Goal: Book appointment/travel/reservation

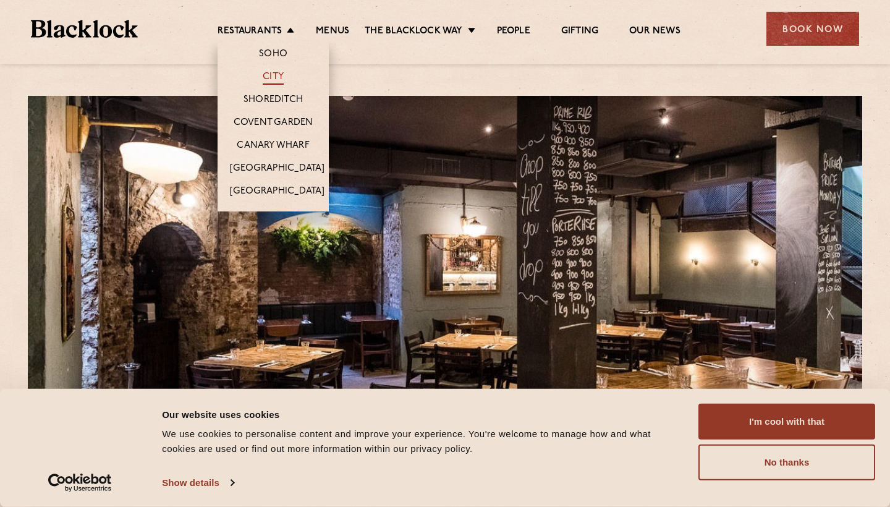
click at [274, 75] on link "City" at bounding box center [273, 78] width 21 height 14
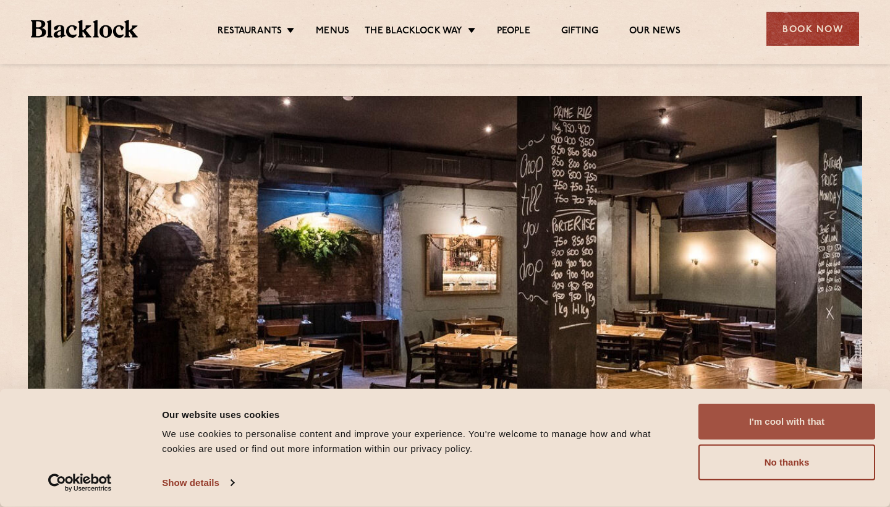
click at [819, 431] on button "I'm cool with that" at bounding box center [786, 421] width 177 height 36
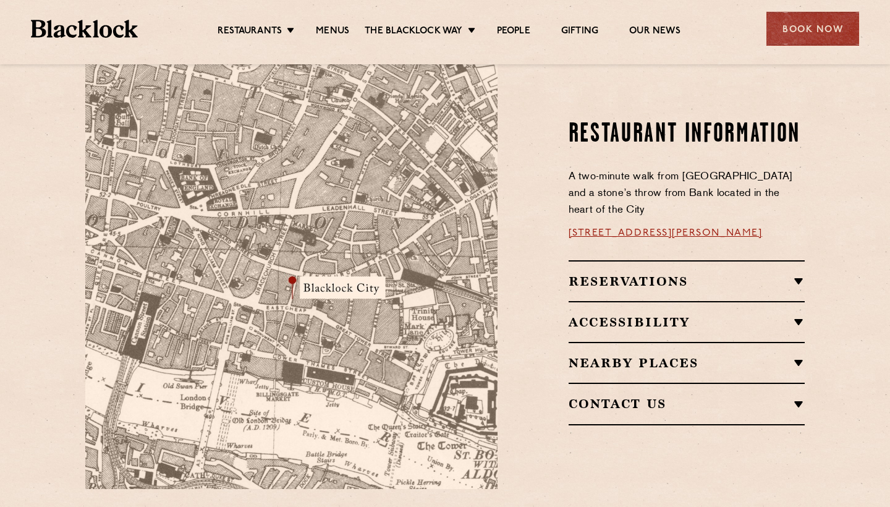
scroll to position [703, 0]
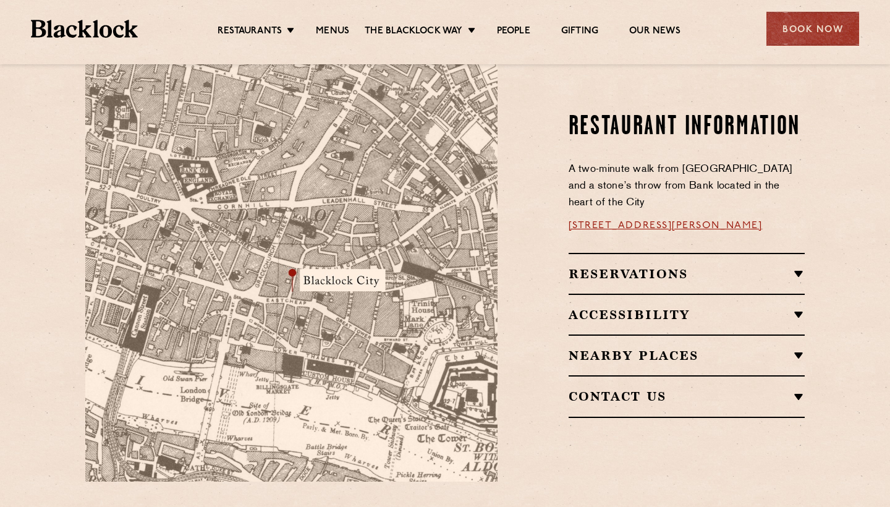
click at [800, 266] on h2 "Reservations" at bounding box center [686, 273] width 237 height 15
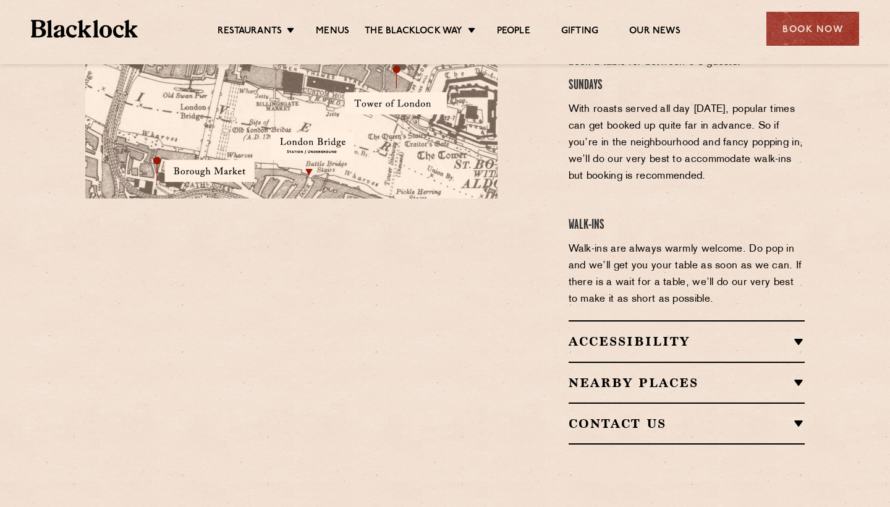
scroll to position [991, 0]
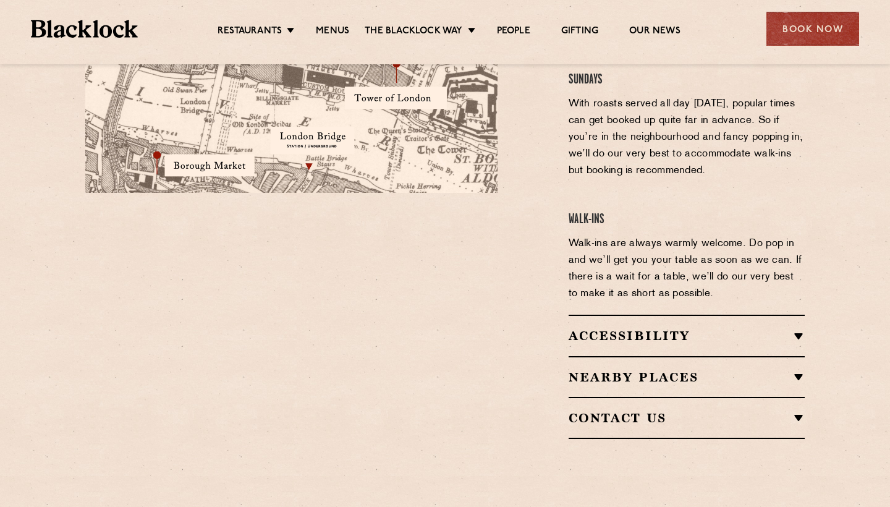
click at [803, 410] on h2 "Contact Us" at bounding box center [686, 417] width 237 height 15
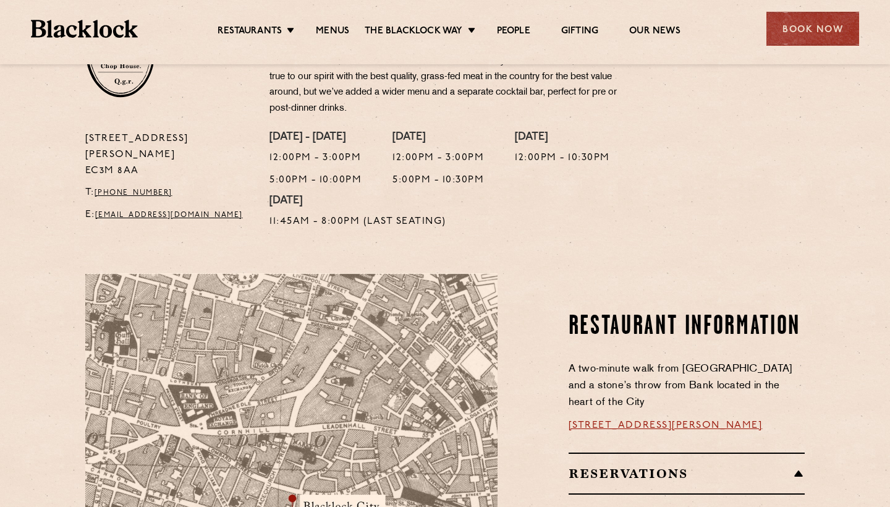
scroll to position [463, 0]
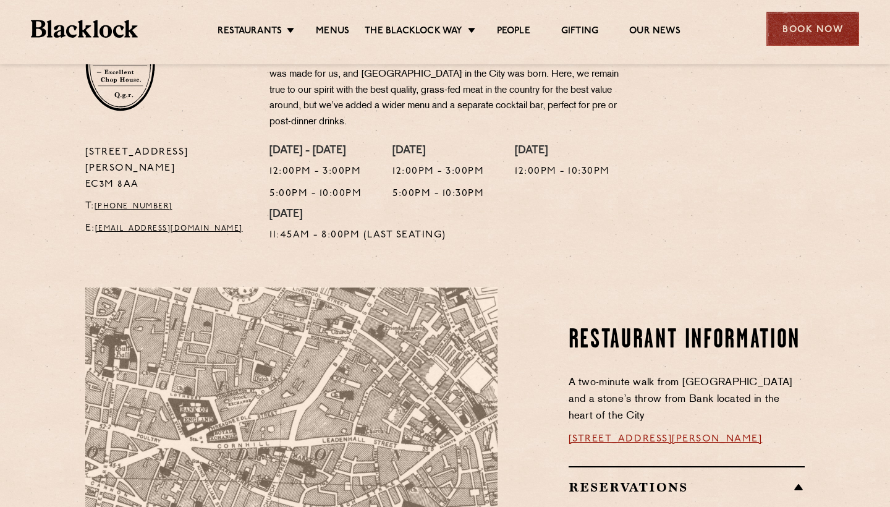
click at [829, 23] on div "Book Now" at bounding box center [812, 29] width 93 height 34
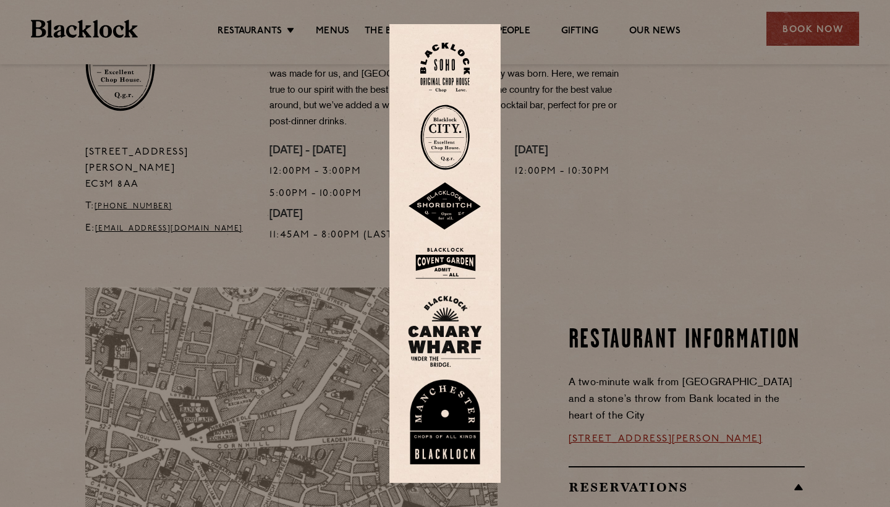
click at [442, 129] on img at bounding box center [444, 136] width 49 height 65
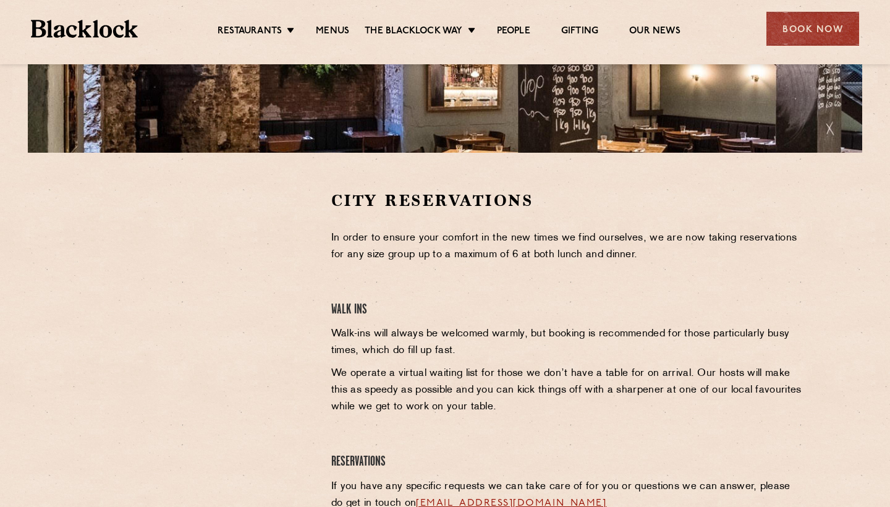
scroll to position [295, 0]
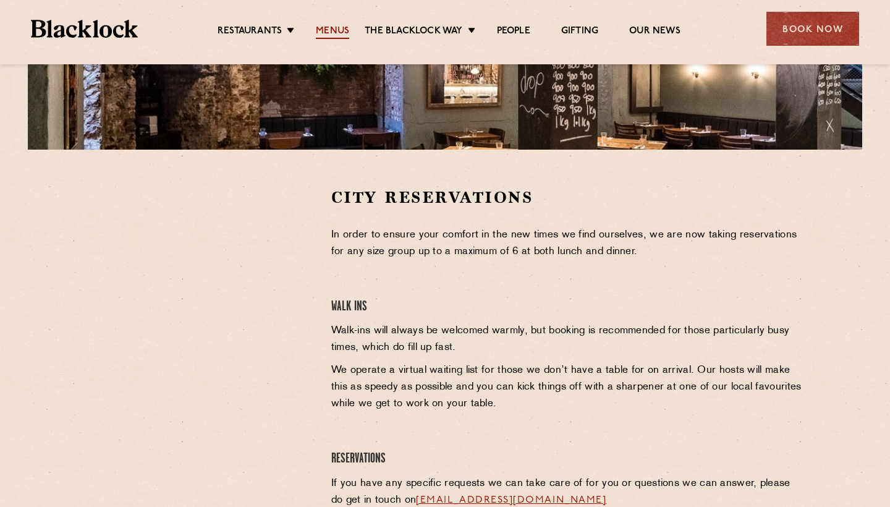
click at [335, 33] on link "Menus" at bounding box center [332, 32] width 33 height 14
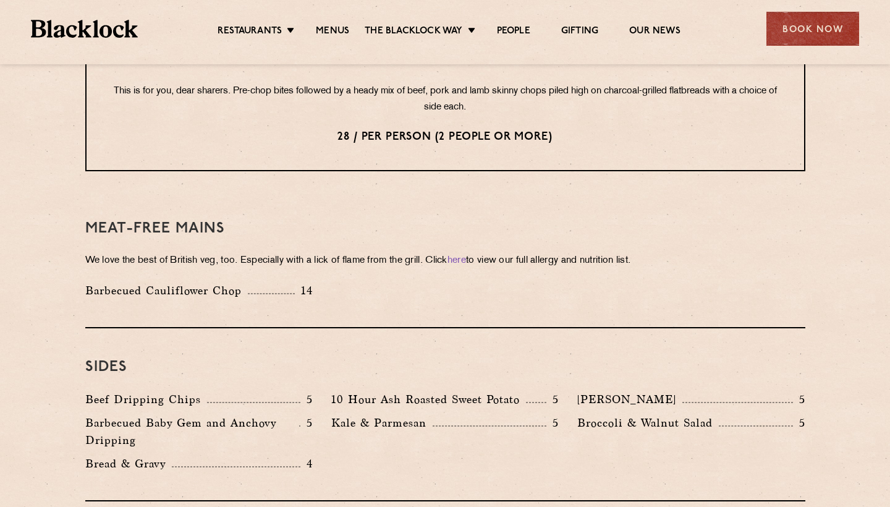
scroll to position [1632, 0]
